Goal: Transaction & Acquisition: Subscribe to service/newsletter

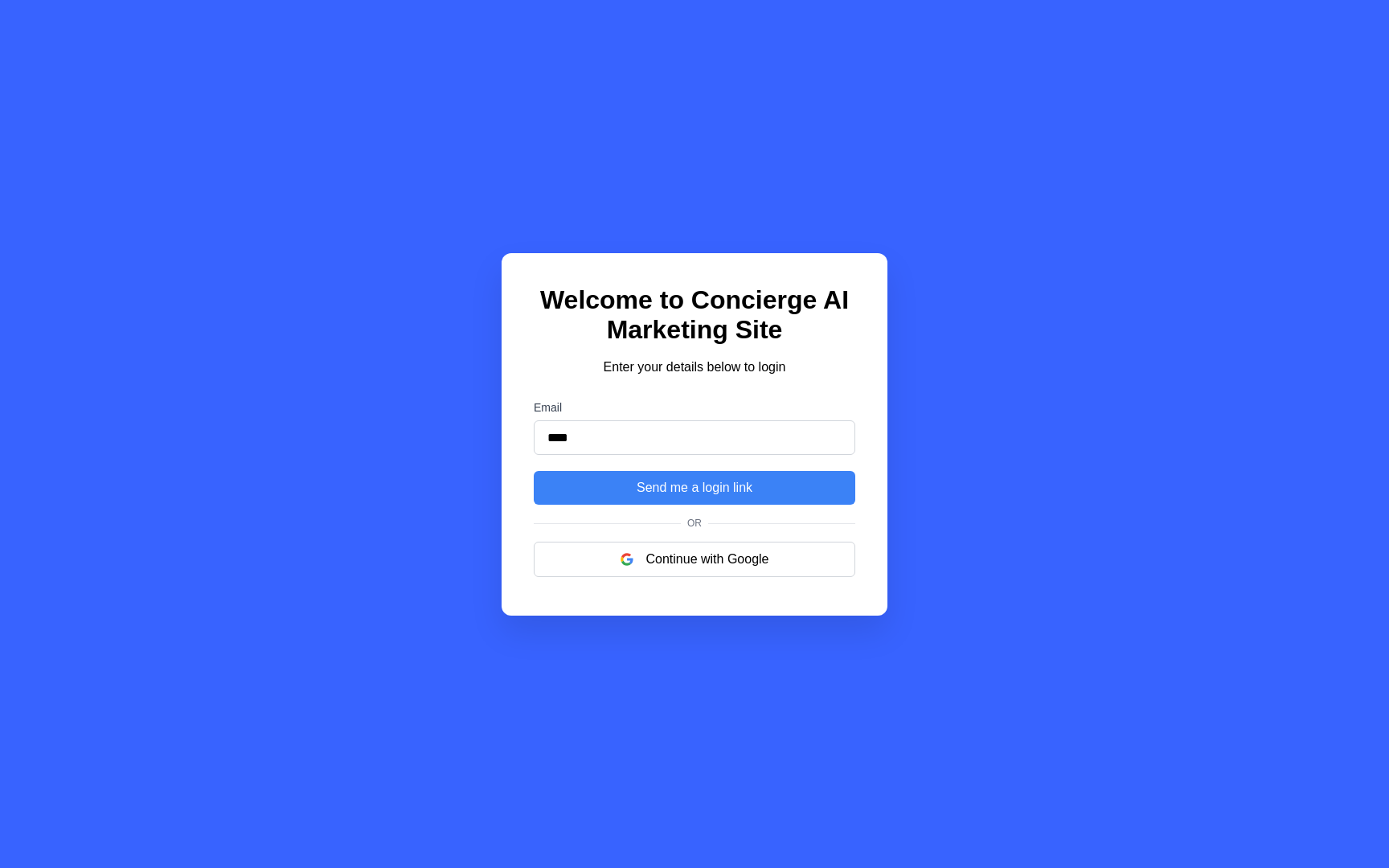
type input "**********"
click at [729, 558] on button "Continue with Google" at bounding box center [694, 559] width 321 height 35
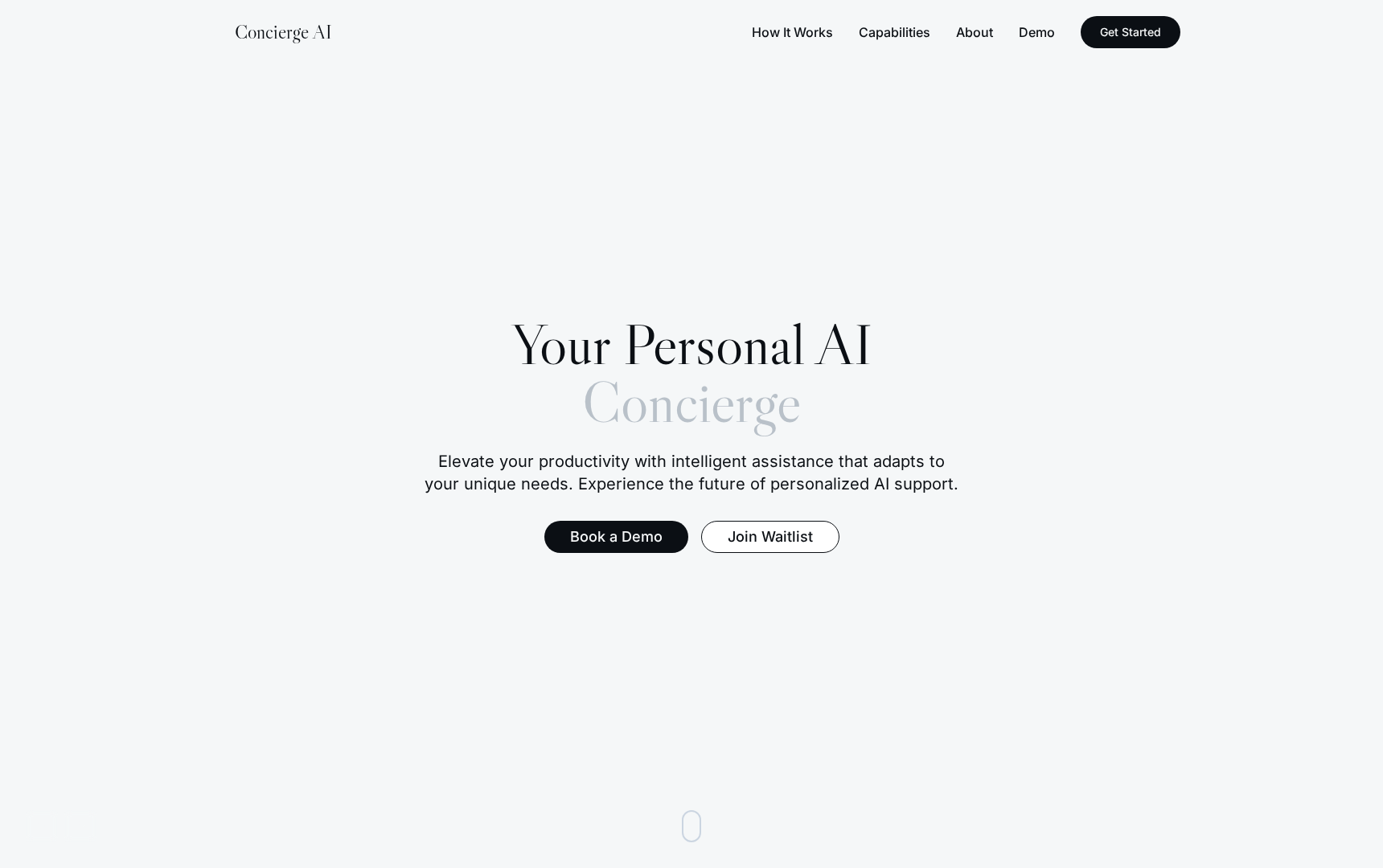
click at [913, 30] on button "Capabilities" at bounding box center [894, 32] width 71 height 19
click at [838, 501] on div "Your Personal AI Concierge Elevate your productivity with intelligent assistanc…" at bounding box center [691, 434] width 592 height 238
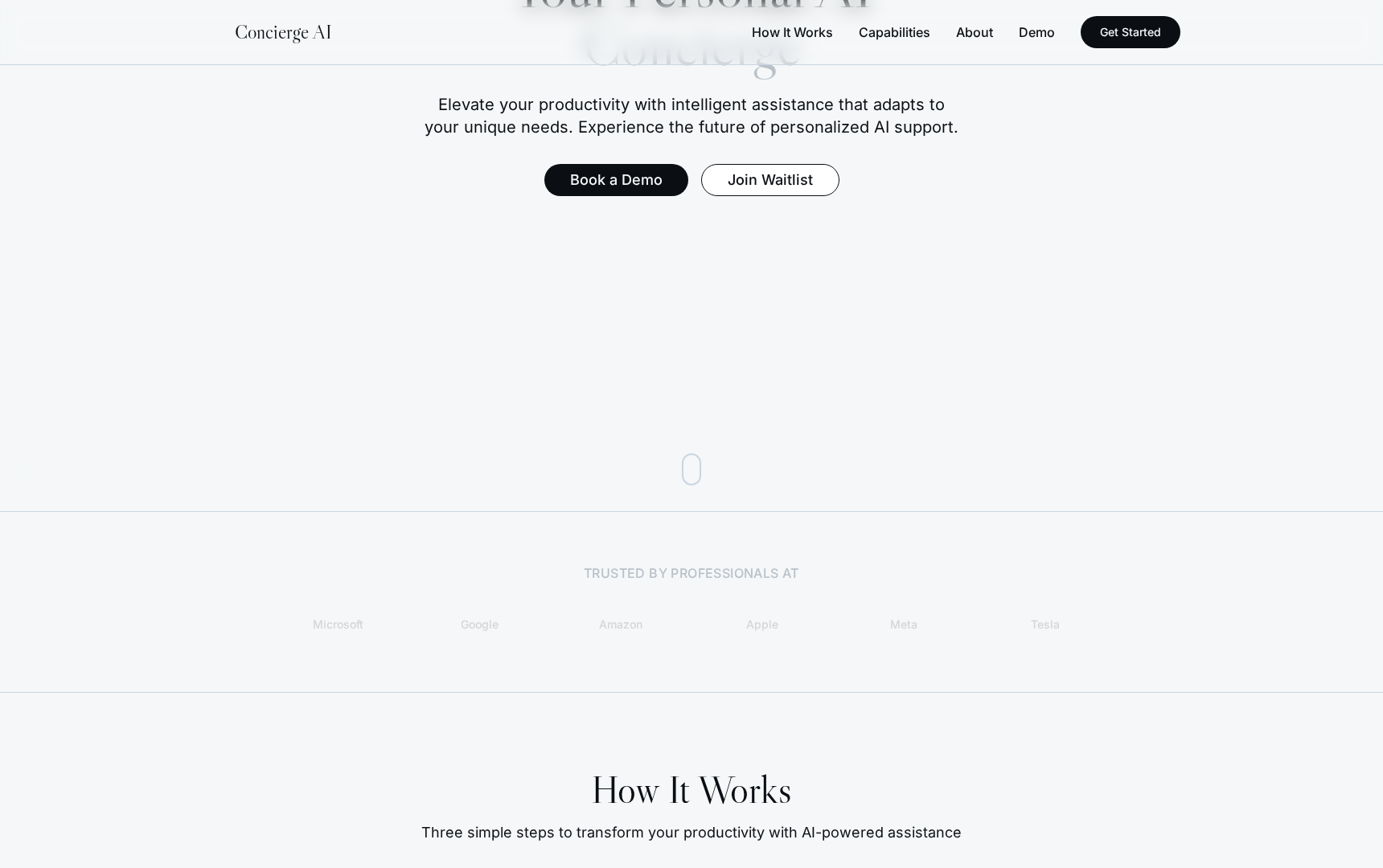
scroll to position [368, 0]
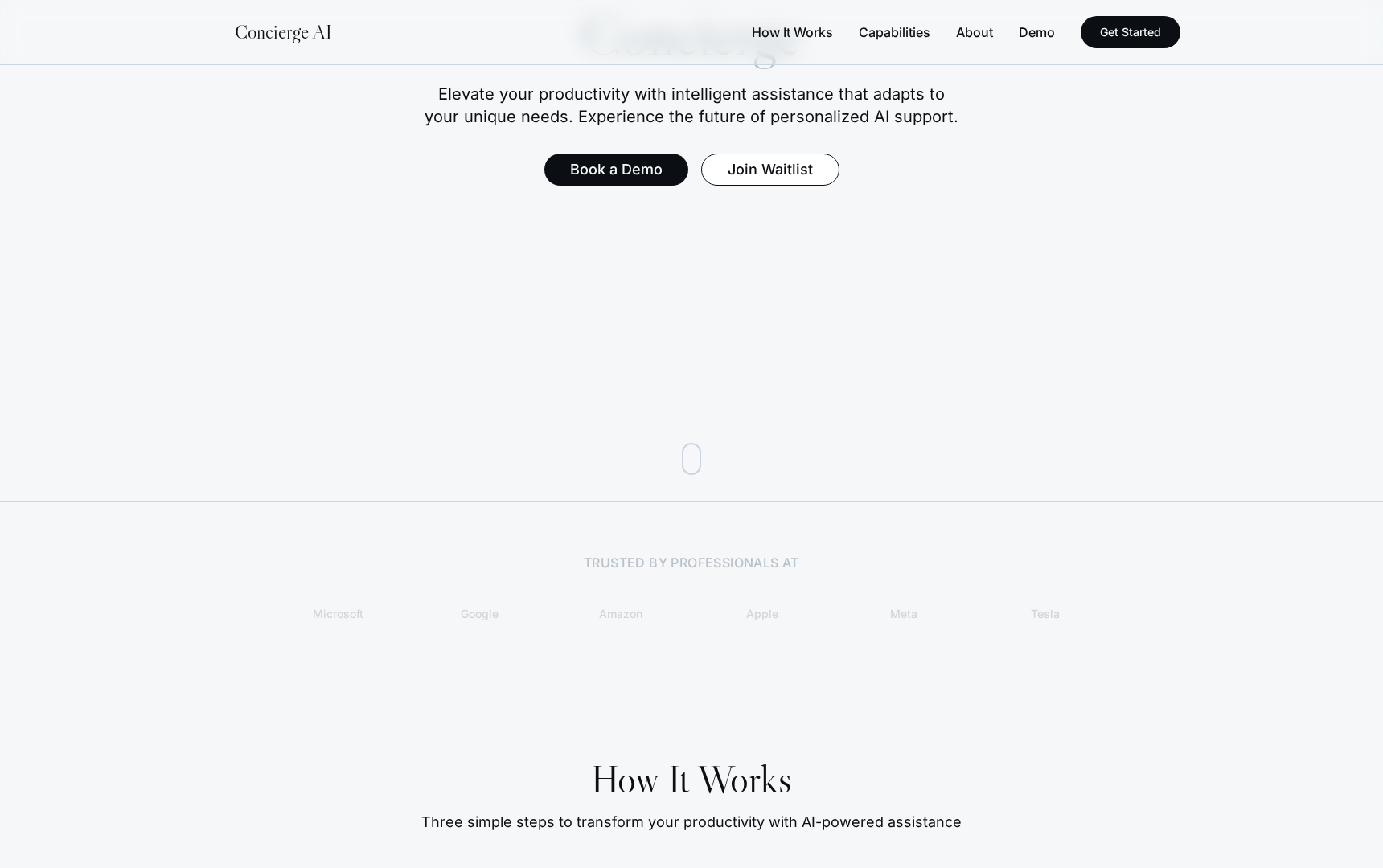
click at [689, 464] on div at bounding box center [692, 458] width 19 height 32
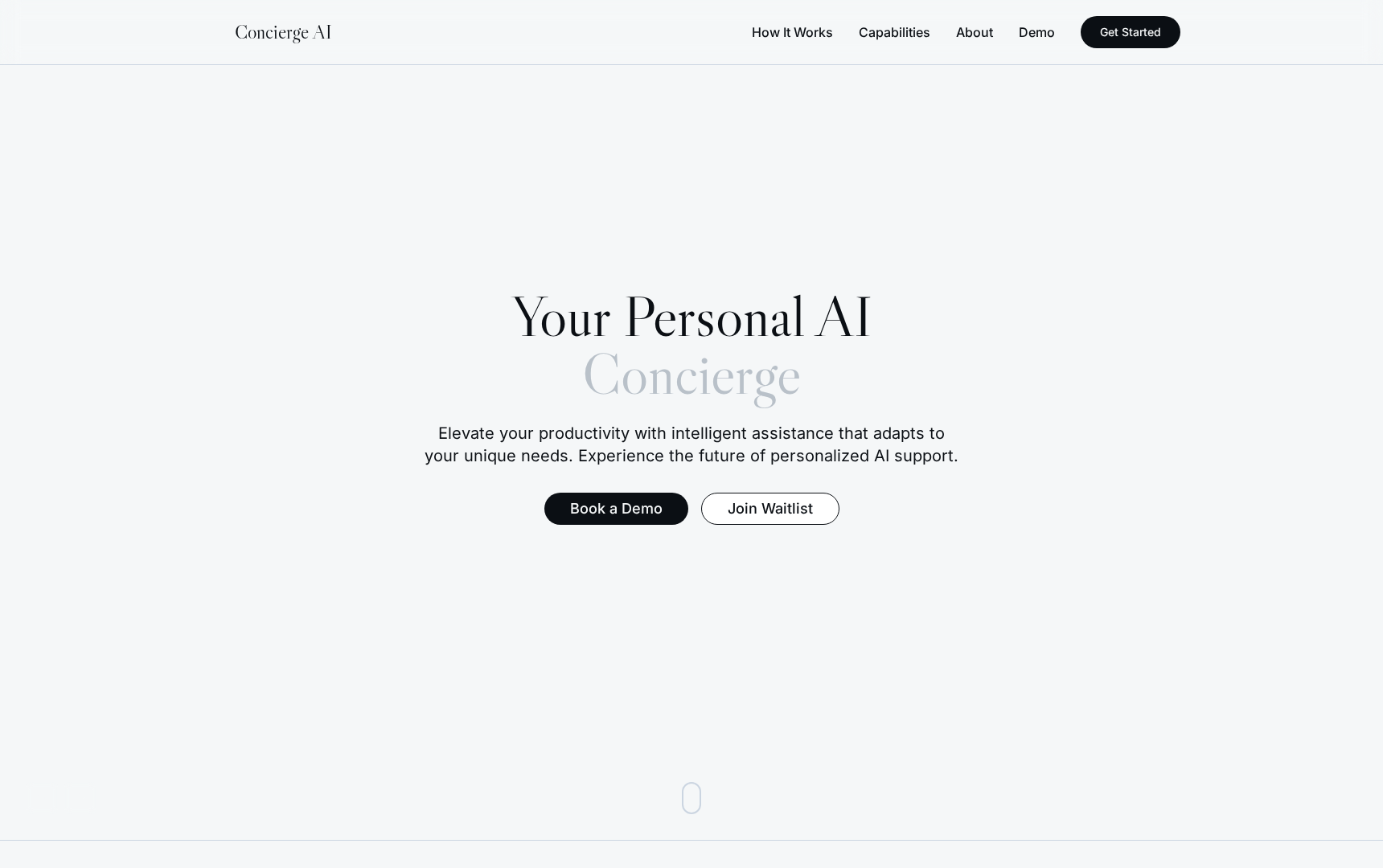
scroll to position [0, 0]
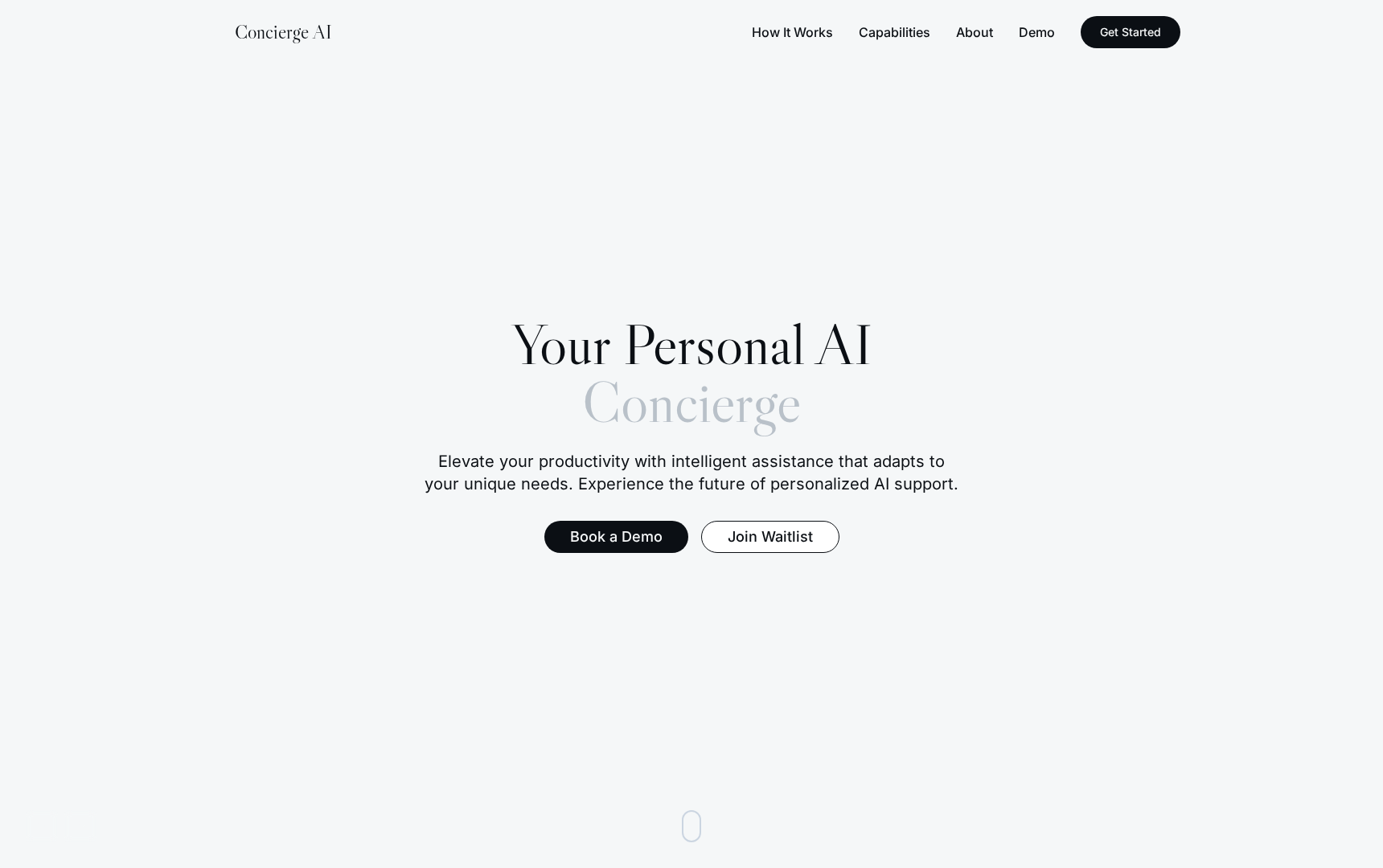
click at [759, 540] on button "Join Waitlist" at bounding box center [770, 536] width 139 height 32
click at [651, 555] on video at bounding box center [692, 434] width 1383 height 868
click at [651, 547] on button "Book a Demo" at bounding box center [615, 536] width 151 height 34
click at [909, 25] on button "Capabilities" at bounding box center [894, 32] width 71 height 19
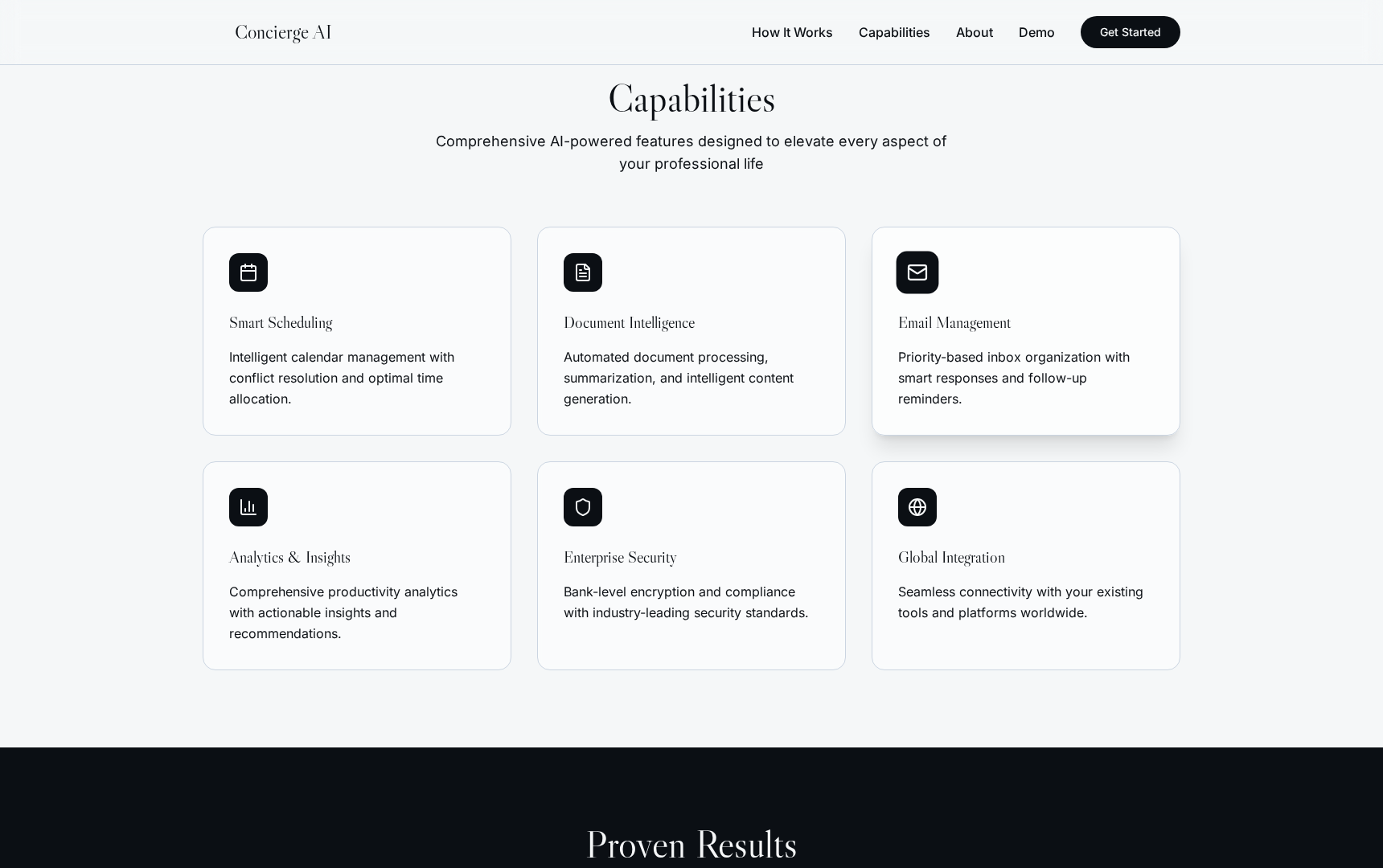
scroll to position [1515, 0]
